Goal: Transaction & Acquisition: Purchase product/service

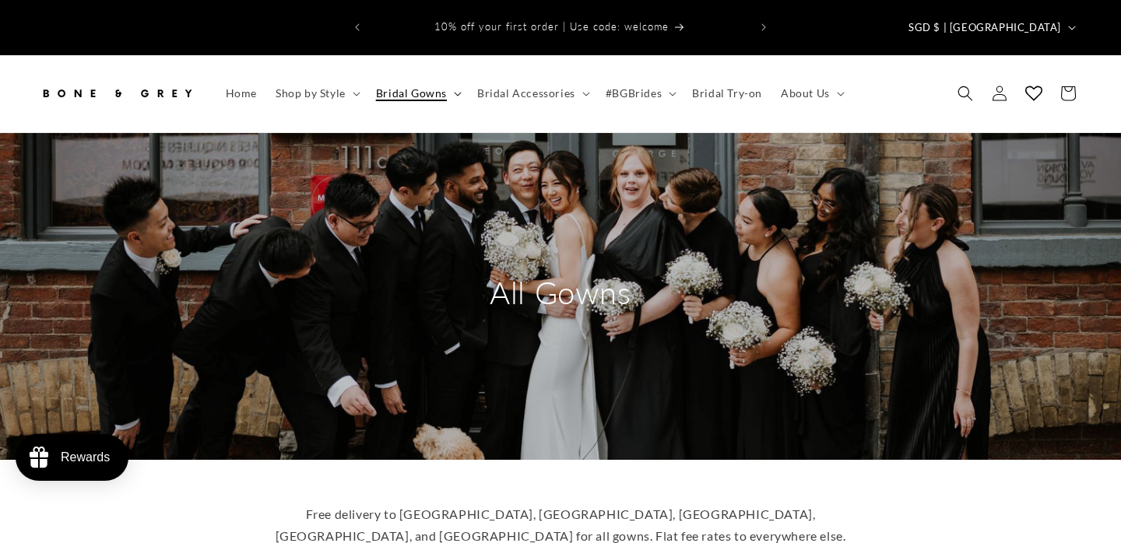
scroll to position [46, 0]
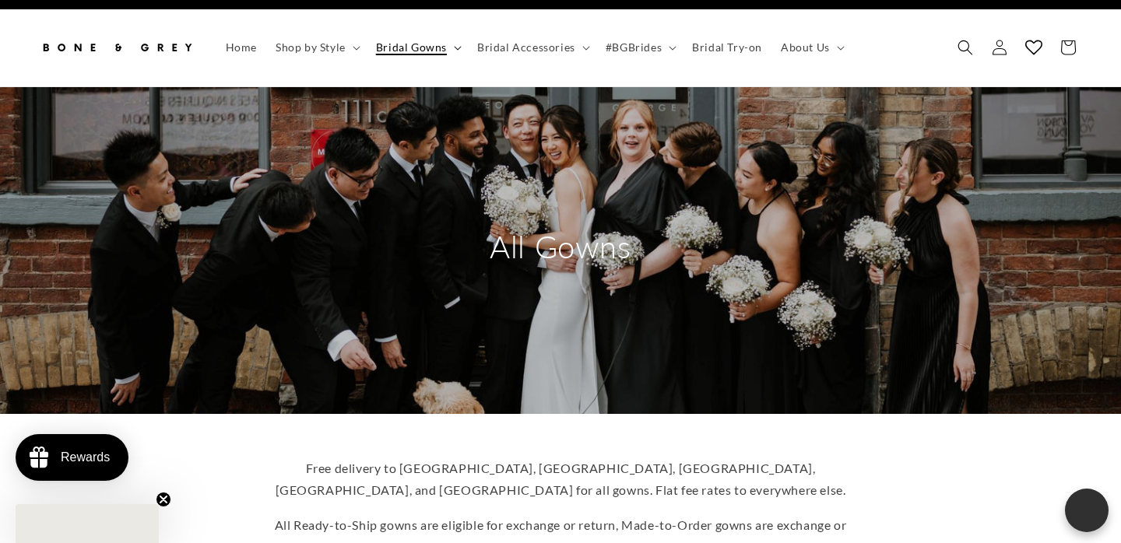
click at [447, 37] on summary "Bridal Gowns" at bounding box center [417, 47] width 101 height 33
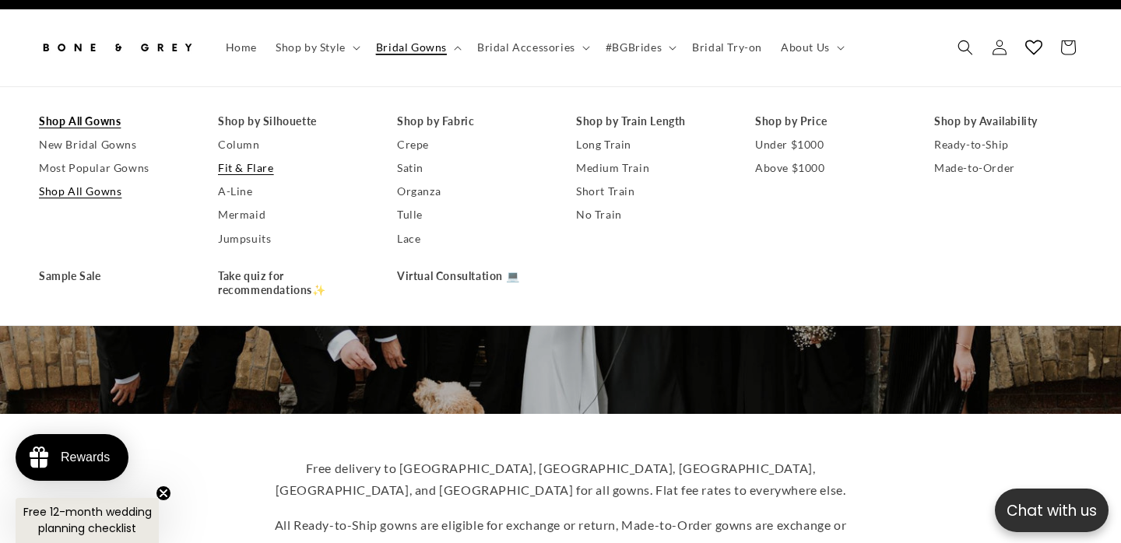
scroll to position [0, 757]
click at [276, 116] on link "Shop by Silhouette" at bounding box center [292, 121] width 148 height 23
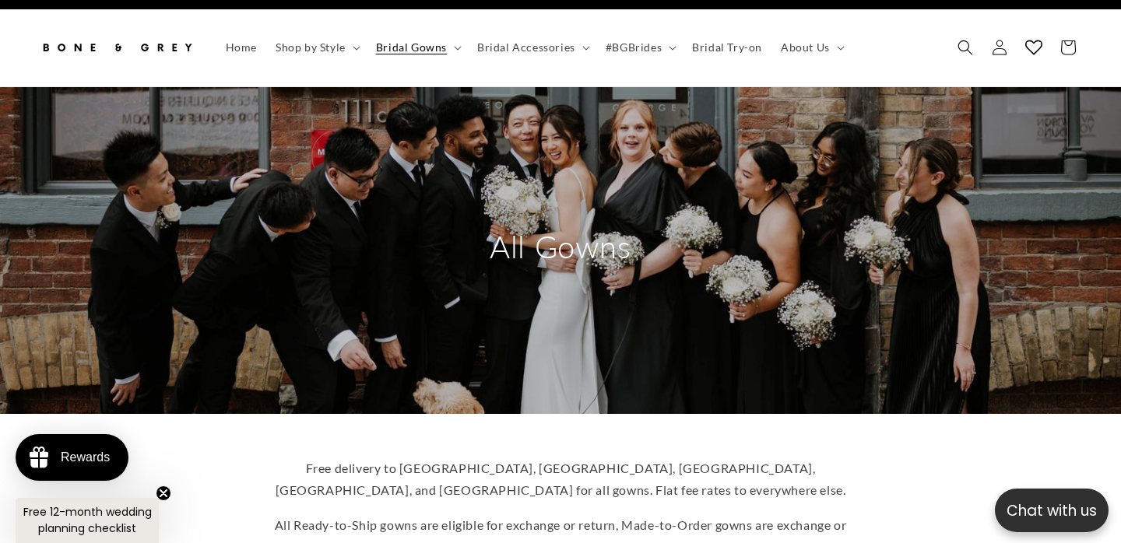
scroll to position [0, 0]
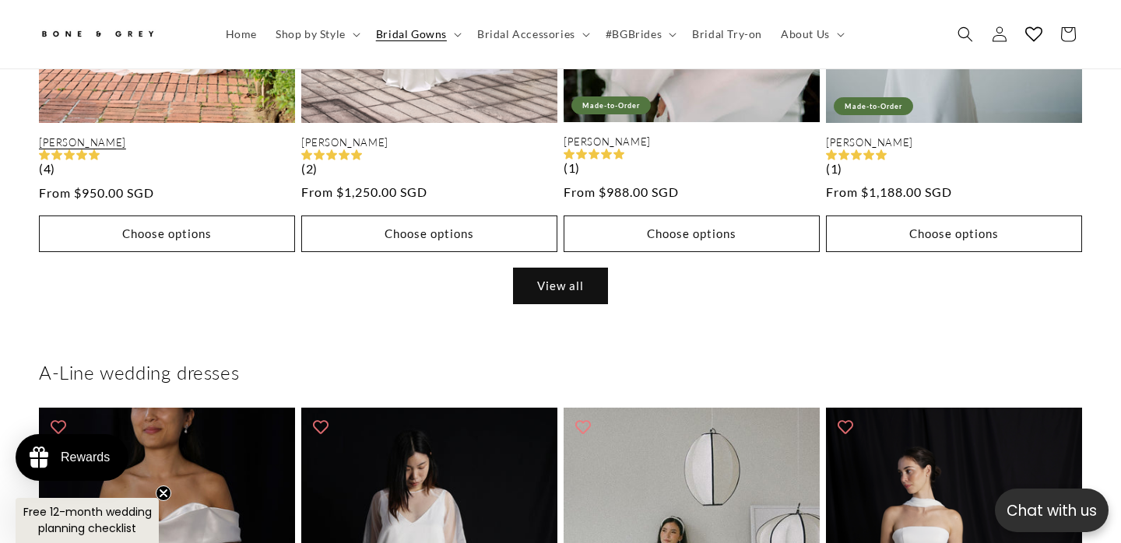
scroll to position [1331, 0]
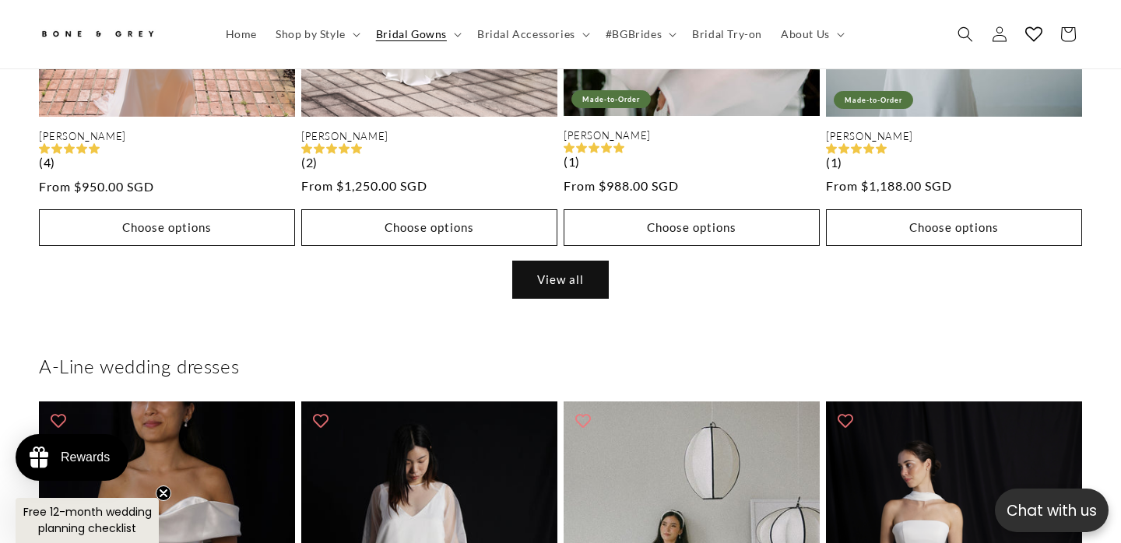
click at [565, 262] on link "View all" at bounding box center [560, 280] width 95 height 37
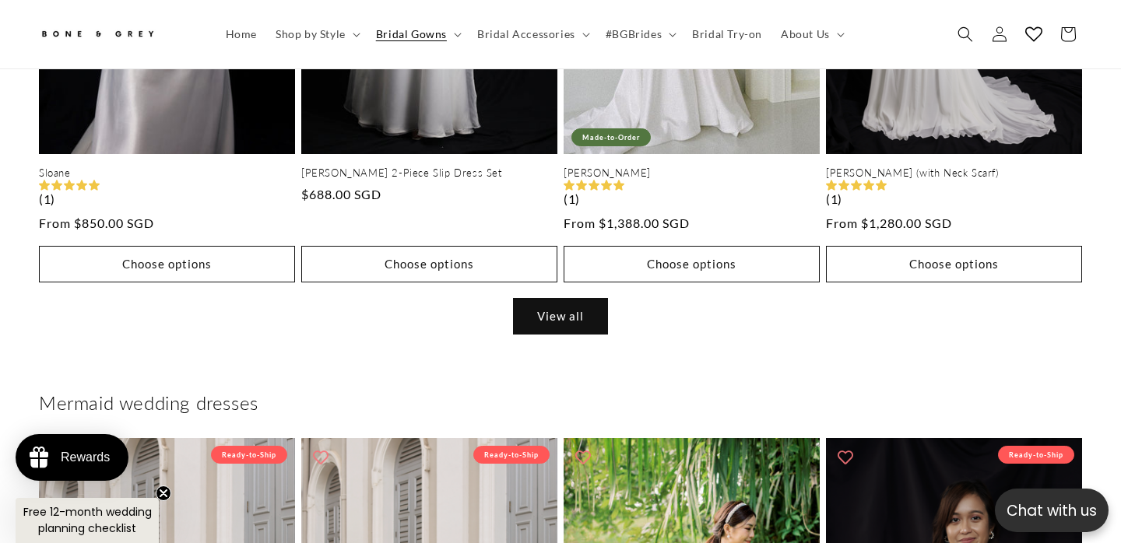
scroll to position [0, 757]
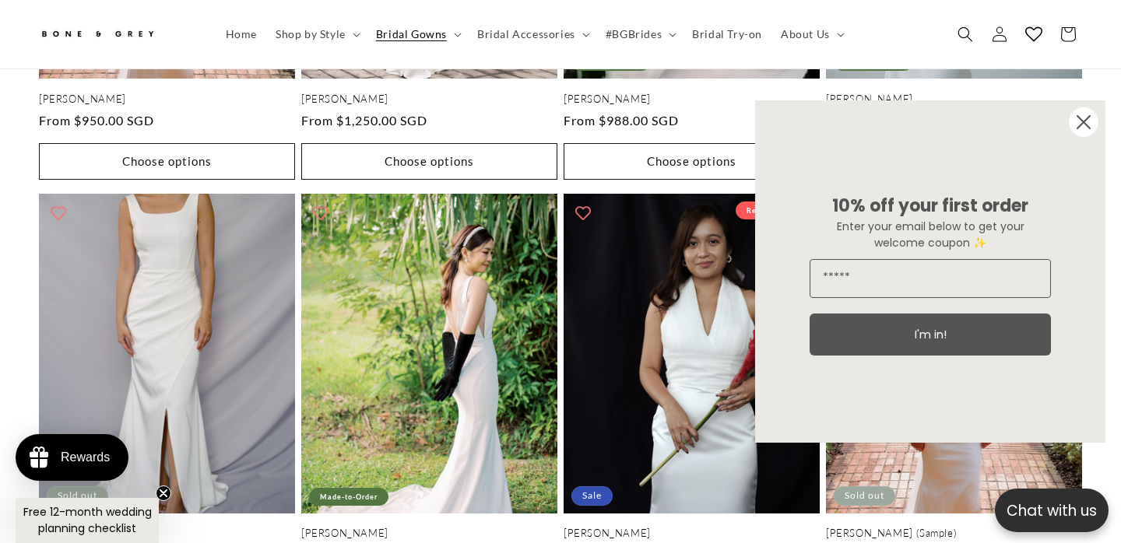
scroll to position [1161, 0]
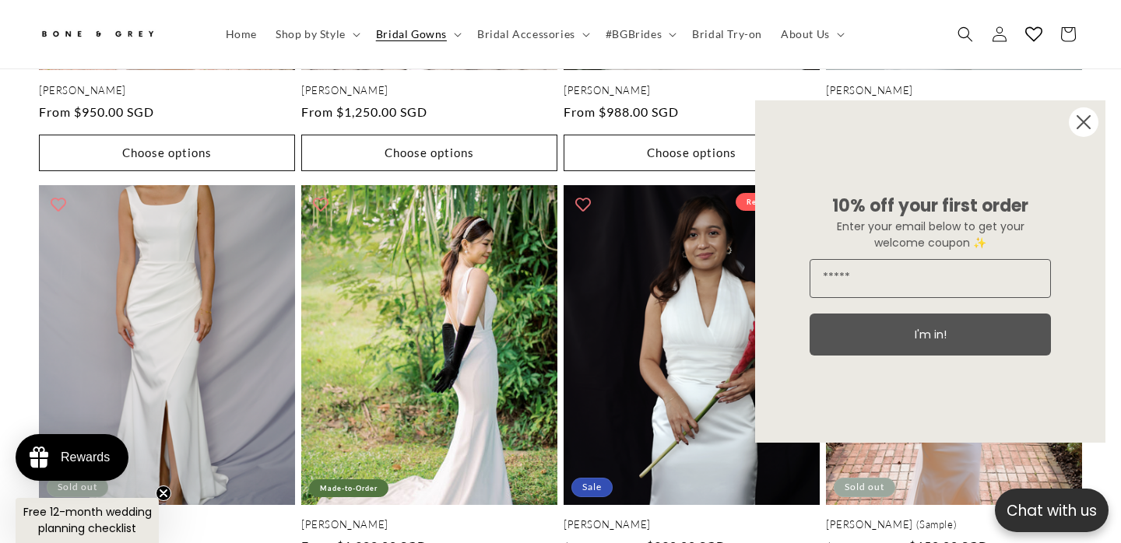
click at [1083, 120] on circle "Close dialog" at bounding box center [1084, 122] width 30 height 30
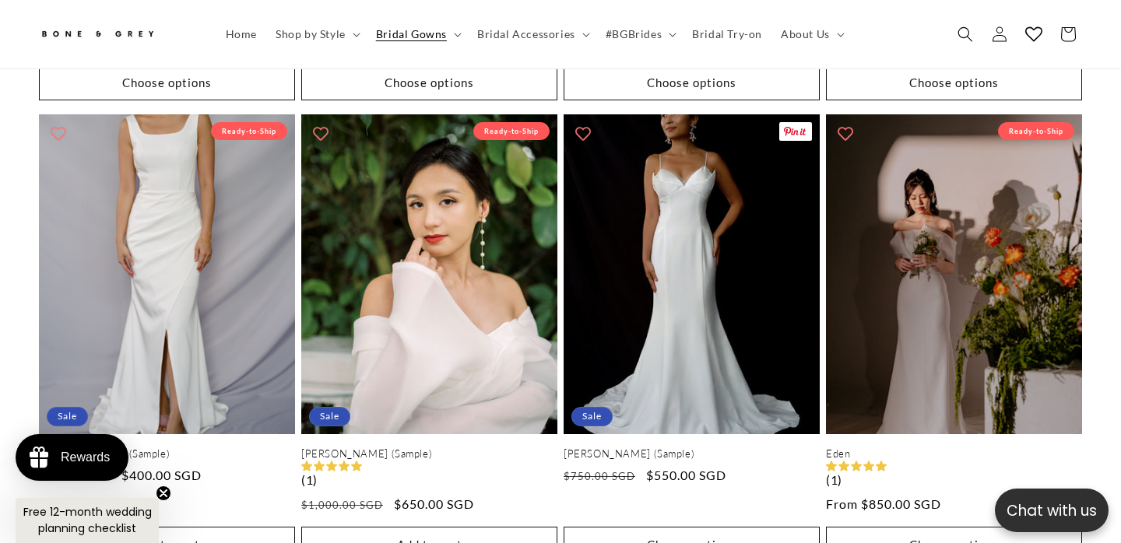
scroll to position [0, 0]
